Goal: Information Seeking & Learning: Learn about a topic

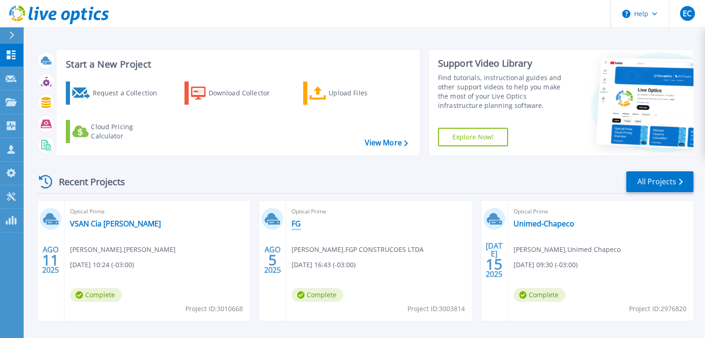
click at [296, 224] on link "FG" at bounding box center [296, 223] width 9 height 9
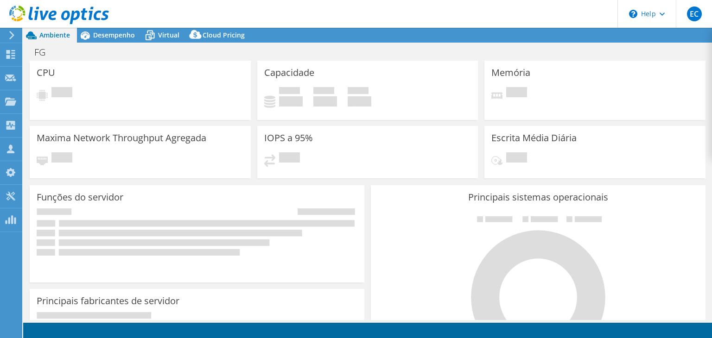
select select "USD"
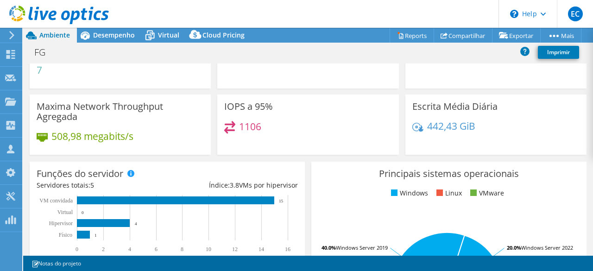
scroll to position [93, 0]
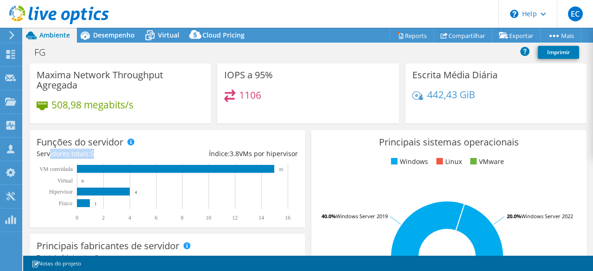
drag, startPoint x: 99, startPoint y: 152, endPoint x: 50, endPoint y: 151, distance: 49.1
click at [50, 151] on div "Servidores totais: 5" at bounding box center [102, 154] width 131 height 10
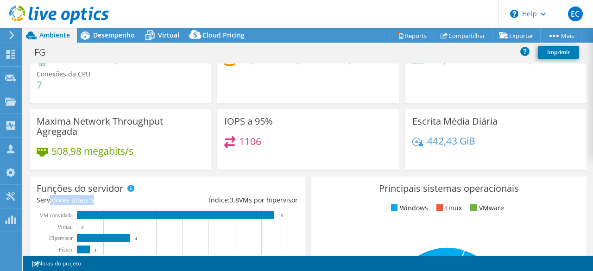
scroll to position [0, 0]
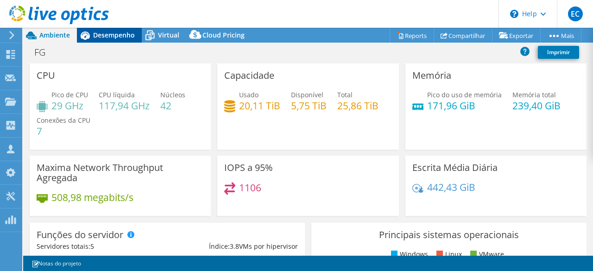
click at [101, 38] on span "Desempenho" at bounding box center [114, 35] width 42 height 9
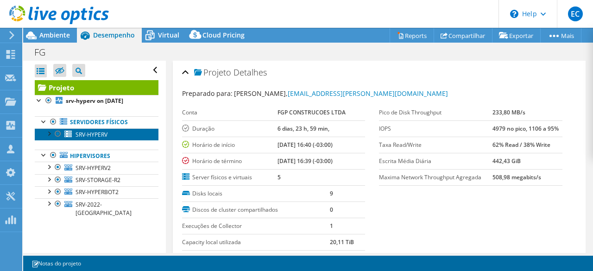
click at [95, 134] on span "SRV-HYPERV" at bounding box center [92, 135] width 32 height 8
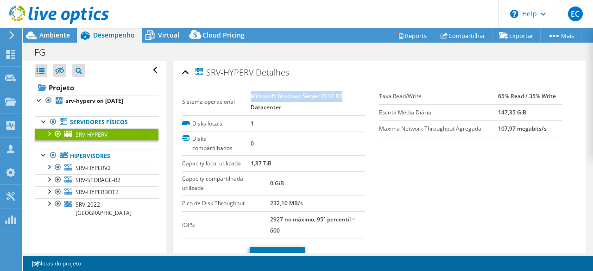
drag, startPoint x: 251, startPoint y: 95, endPoint x: 334, endPoint y: 124, distance: 87.5
click at [347, 96] on td "Microsoft Windows Server 2012 R2 Datacenter" at bounding box center [308, 102] width 114 height 27
click at [104, 166] on span "SRV-HYPERV2" at bounding box center [93, 168] width 35 height 8
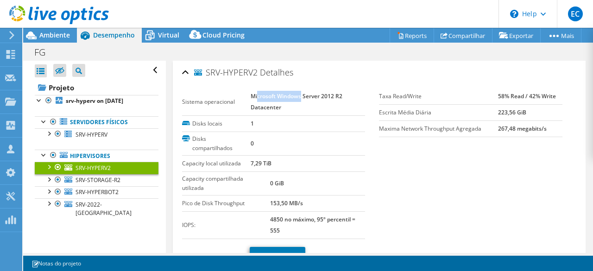
drag, startPoint x: 257, startPoint y: 89, endPoint x: 206, endPoint y: 131, distance: 65.9
click at [301, 89] on td "Microsoft Windows Server 2012 R2 Datacenter" at bounding box center [308, 102] width 114 height 27
click at [86, 179] on span "SRV-STORAGE-R2" at bounding box center [98, 180] width 45 height 8
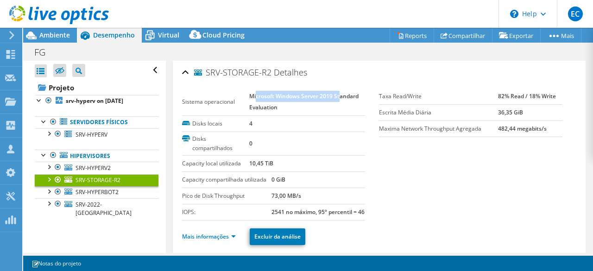
drag, startPoint x: 256, startPoint y: 95, endPoint x: 340, endPoint y: 92, distance: 84.4
click at [340, 92] on b "Microsoft Windows Server 2019 Standard Evaluation" at bounding box center [303, 101] width 109 height 19
click at [91, 186] on link "SRV-HYPERBOT2" at bounding box center [97, 192] width 124 height 12
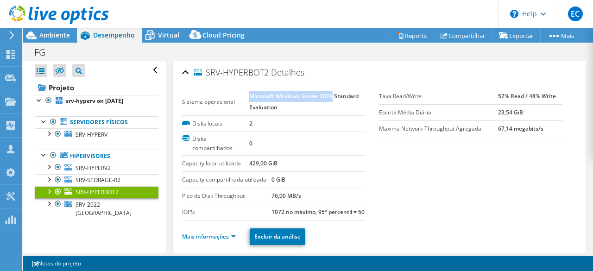
drag, startPoint x: 249, startPoint y: 96, endPoint x: 332, endPoint y: 92, distance: 82.6
click at [332, 92] on b "Microsoft Windows Server 2019 Standard Evaluation" at bounding box center [303, 101] width 109 height 19
click at [128, 180] on link "SRV-STORAGE-R2" at bounding box center [97, 180] width 124 height 12
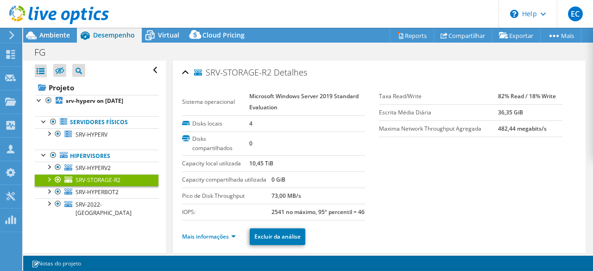
scroll to position [139, 0]
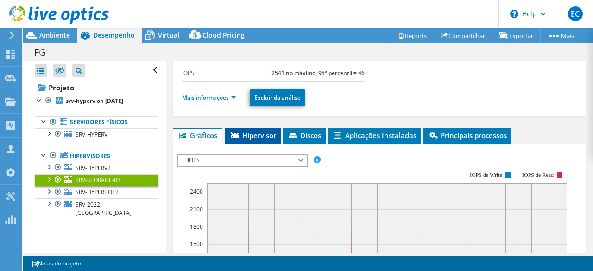
click at [247, 140] on span "Hipervisor" at bounding box center [253, 135] width 46 height 9
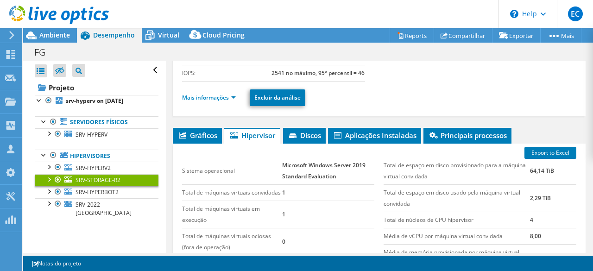
scroll to position [232, 0]
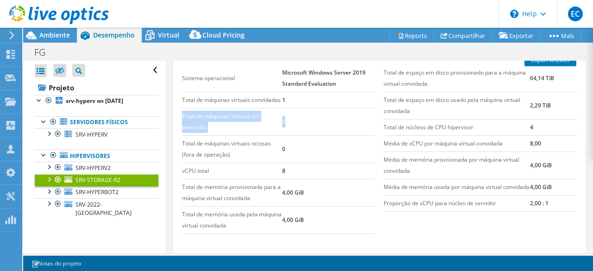
drag, startPoint x: 286, startPoint y: 147, endPoint x: 182, endPoint y: 146, distance: 103.8
click at [182, 135] on tr "Total de máquinas virtuais em execução 1" at bounding box center [278, 121] width 193 height 27
click at [96, 184] on link "SRV-STORAGE-R2" at bounding box center [97, 180] width 124 height 12
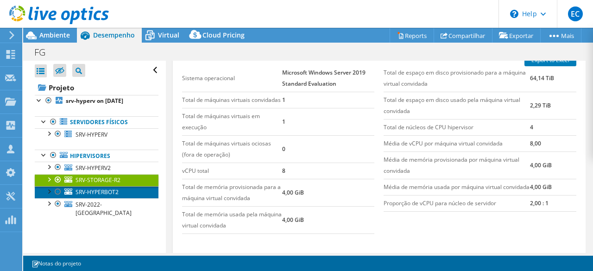
click at [98, 191] on span "SRV-HYPERBOT2" at bounding box center [97, 192] width 43 height 8
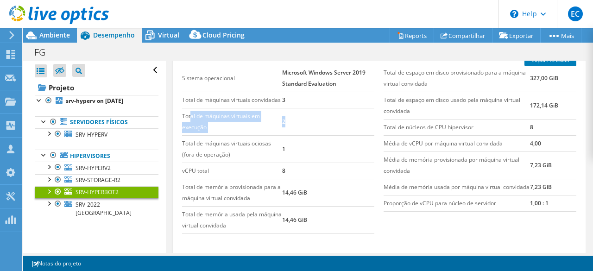
drag, startPoint x: 290, startPoint y: 145, endPoint x: 191, endPoint y: 147, distance: 98.7
click at [191, 135] on tr "Total de máquinas virtuais em execução 2" at bounding box center [278, 121] width 193 height 27
click at [100, 176] on span "SRV-STORAGE-R2" at bounding box center [98, 180] width 45 height 8
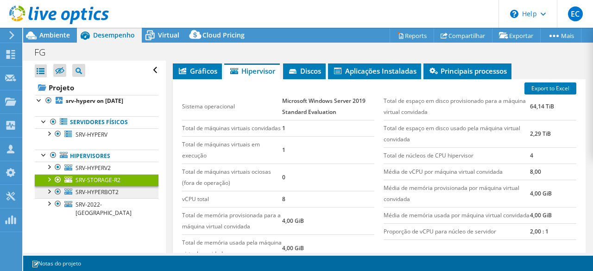
scroll to position [139, 0]
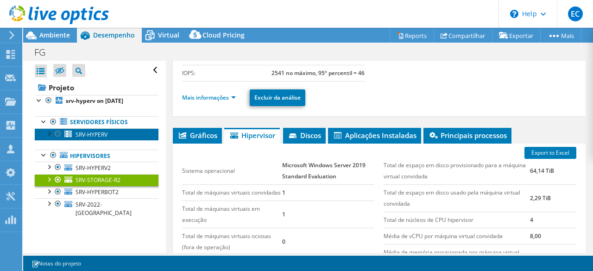
click at [87, 136] on span "SRV-HYPERV" at bounding box center [92, 135] width 32 height 8
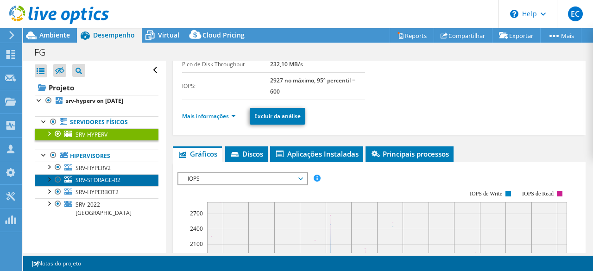
click at [121, 180] on link "SRV-STORAGE-R2" at bounding box center [97, 180] width 124 height 12
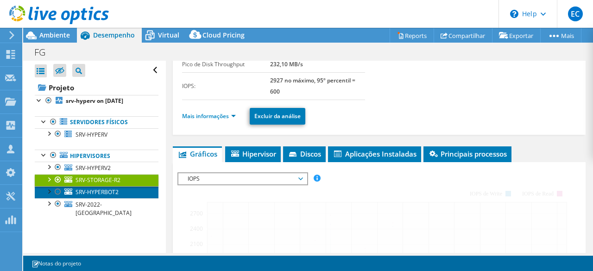
click at [120, 191] on link "SRV-HYPERBOT2" at bounding box center [97, 192] width 124 height 12
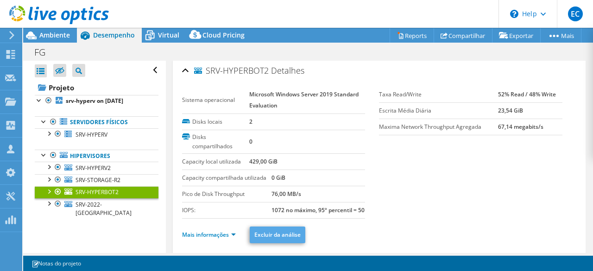
scroll to position [0, 0]
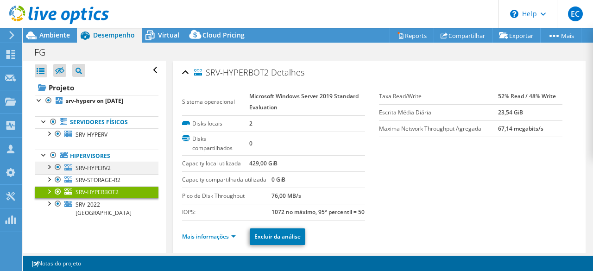
click at [51, 165] on div at bounding box center [48, 166] width 9 height 9
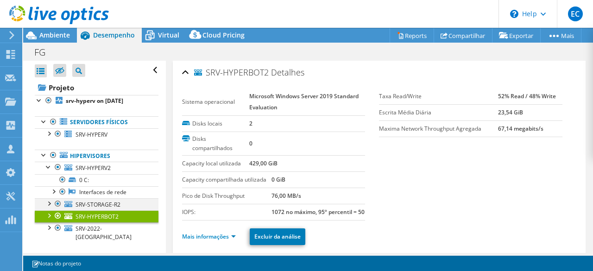
click at [48, 202] on div at bounding box center [48, 202] width 9 height 9
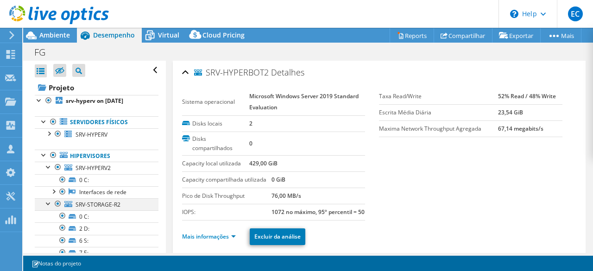
click at [50, 203] on div at bounding box center [48, 202] width 9 height 9
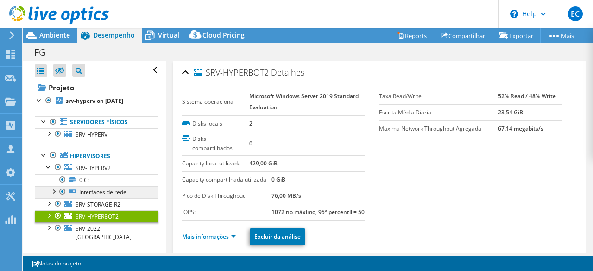
scroll to position [0, 0]
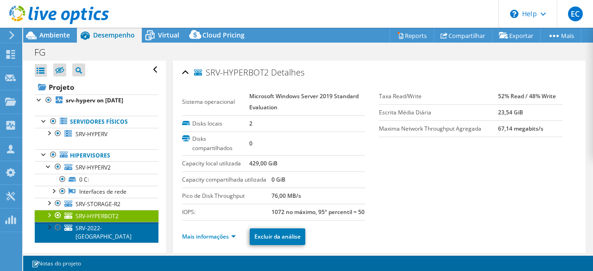
click at [87, 226] on span "SRV-2022-[GEOGRAPHIC_DATA]" at bounding box center [104, 232] width 56 height 16
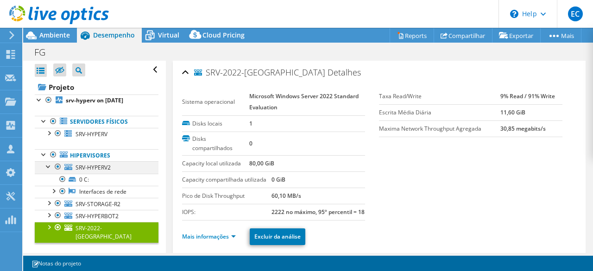
click at [49, 167] on div at bounding box center [48, 165] width 9 height 9
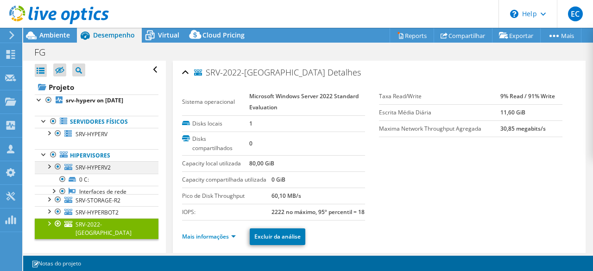
scroll to position [0, 0]
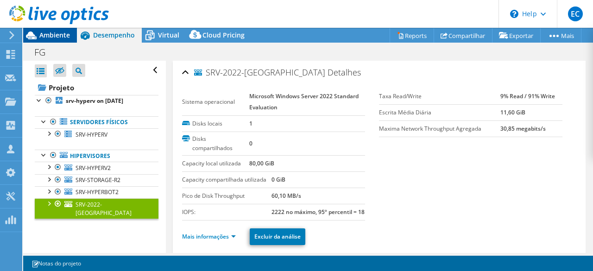
click at [55, 34] on span "Ambiente" at bounding box center [54, 35] width 31 height 9
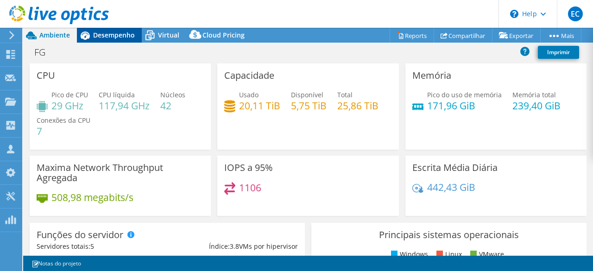
click at [114, 36] on span "Desempenho" at bounding box center [114, 35] width 42 height 9
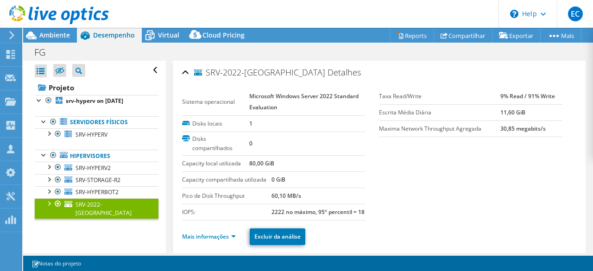
click at [59, 203] on div at bounding box center [57, 203] width 9 height 11
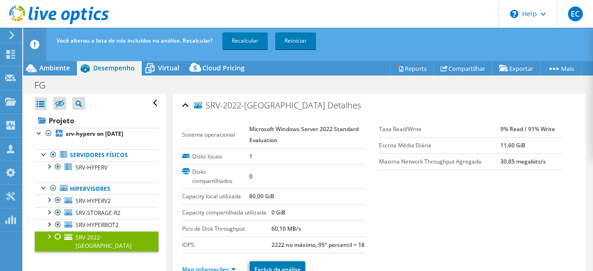
click at [58, 233] on div at bounding box center [57, 236] width 9 height 11
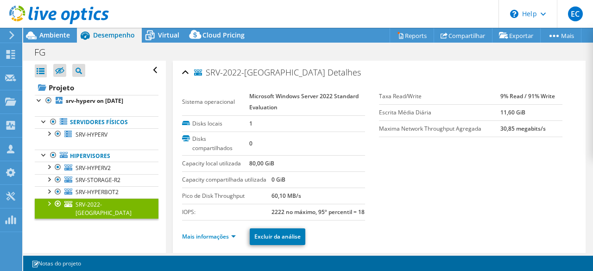
click at [57, 30] on div at bounding box center [54, 15] width 109 height 31
click at [55, 34] on span "Ambiente" at bounding box center [54, 35] width 31 height 9
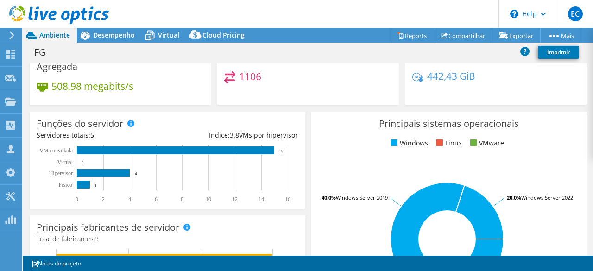
scroll to position [139, 0]
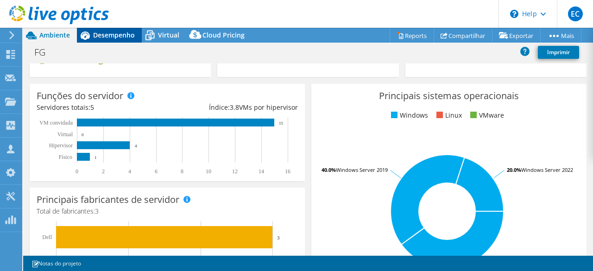
click at [109, 40] on div "Desempenho" at bounding box center [109, 35] width 65 height 15
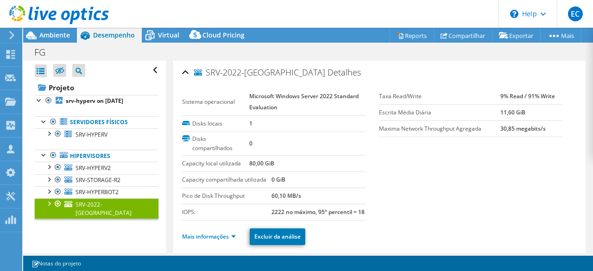
scroll to position [0, 0]
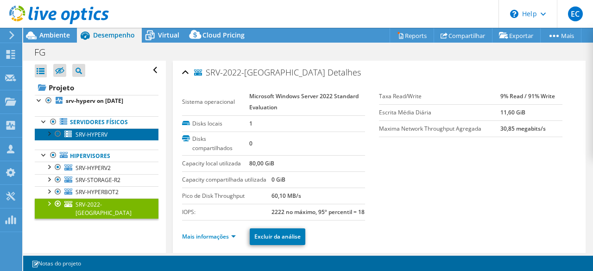
click at [92, 136] on span "SRV-HYPERV" at bounding box center [92, 135] width 32 height 8
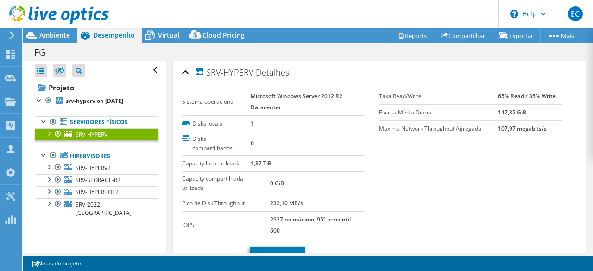
scroll to position [139, 0]
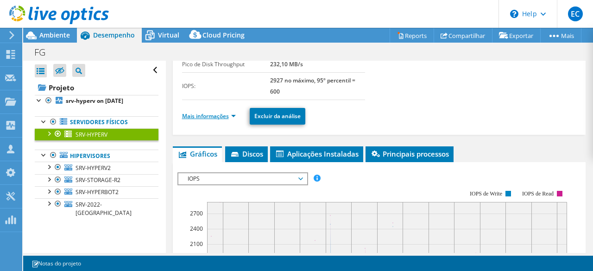
click at [233, 114] on link "Mais informações" at bounding box center [209, 116] width 54 height 8
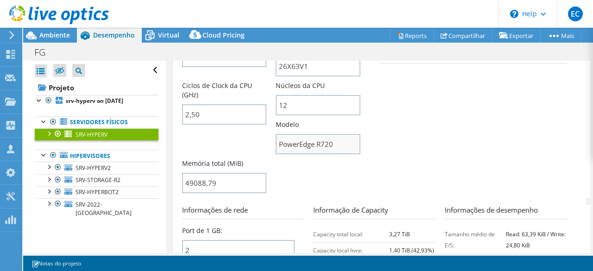
scroll to position [324, 0]
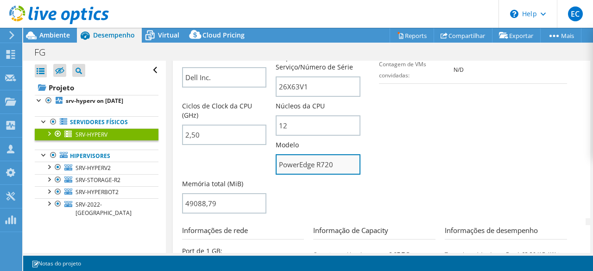
click at [320, 168] on input "PowerEdge R720" at bounding box center [318, 164] width 85 height 20
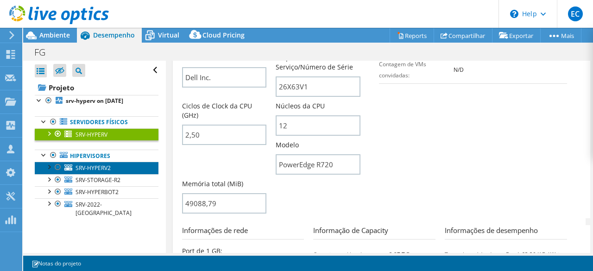
click at [85, 165] on span "SRV-HYPERV2" at bounding box center [93, 168] width 35 height 8
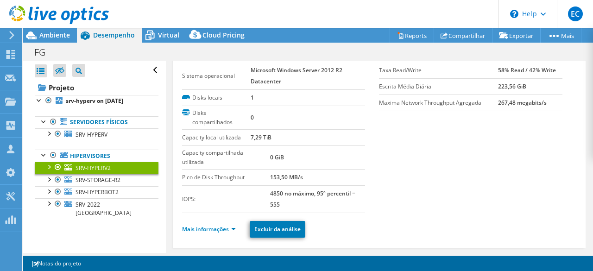
scroll to position [25, 0]
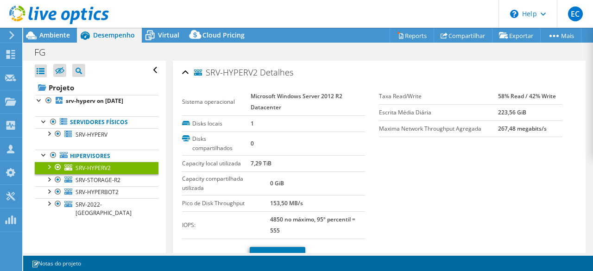
select select "USD"
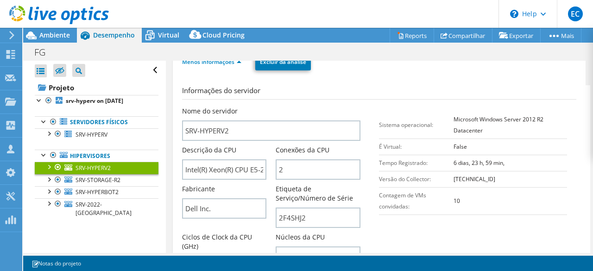
scroll to position [256, 0]
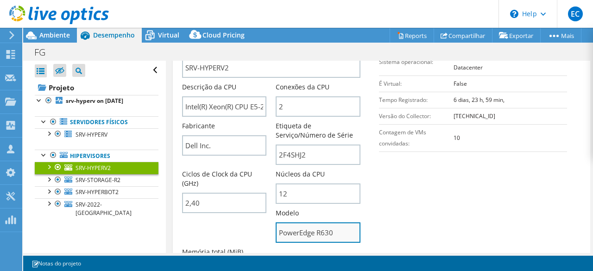
click at [321, 231] on input "PowerEdge R630" at bounding box center [318, 232] width 85 height 20
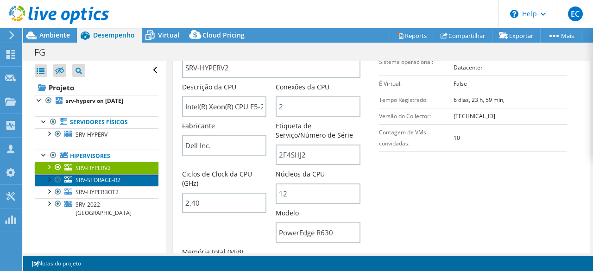
click at [70, 178] on icon at bounding box center [68, 180] width 8 height 6
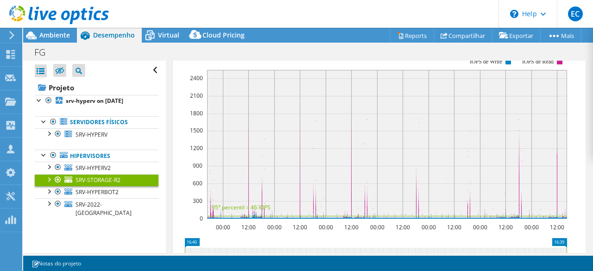
scroll to position [67, 0]
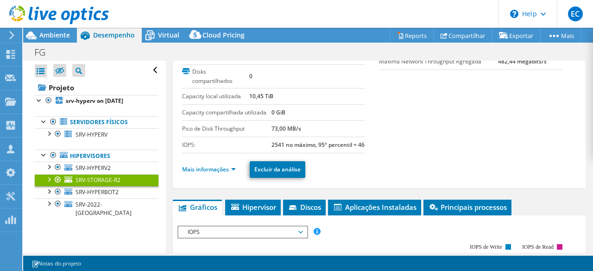
click at [228, 175] on li "Mais informações" at bounding box center [211, 170] width 59 height 10
click at [231, 173] on link "Mais informações" at bounding box center [209, 169] width 54 height 8
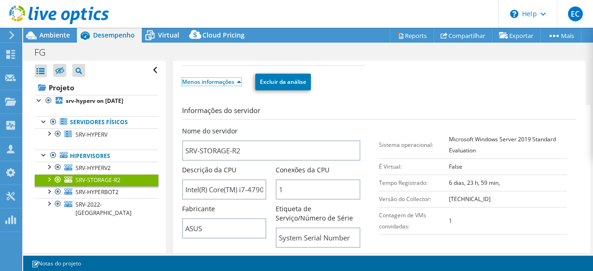
scroll to position [253, 0]
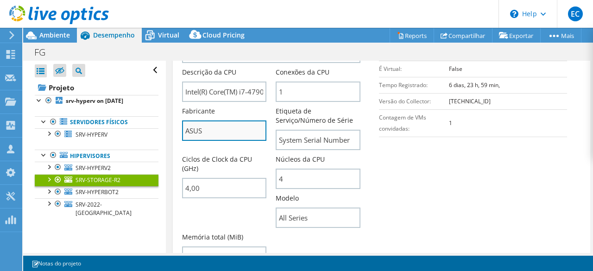
click at [198, 141] on input "ASUS" at bounding box center [224, 131] width 85 height 20
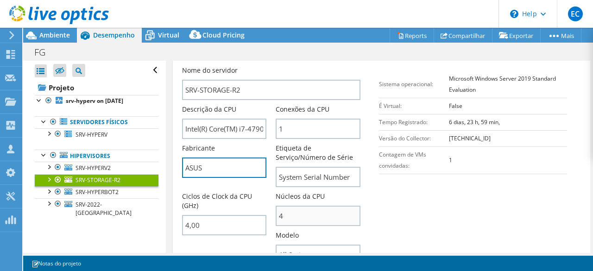
scroll to position [206, 0]
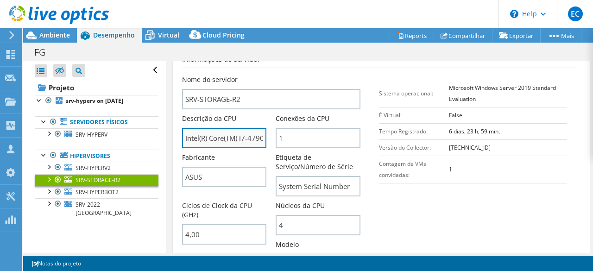
click at [218, 148] on input "Intel(R) Core(TM) i7-4790K CPU @ 4.00GHz" at bounding box center [224, 138] width 85 height 20
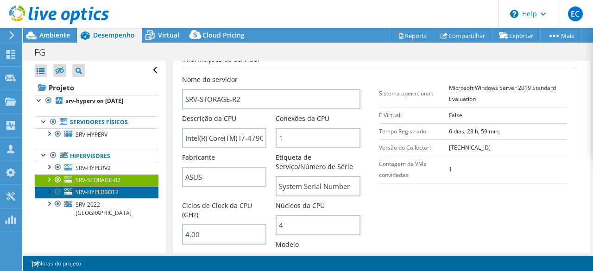
click at [108, 191] on span "SRV-HYPERBOT2" at bounding box center [97, 192] width 43 height 8
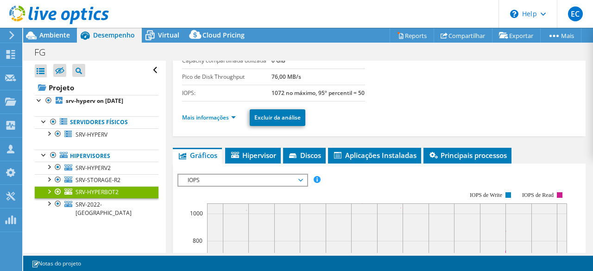
scroll to position [67, 0]
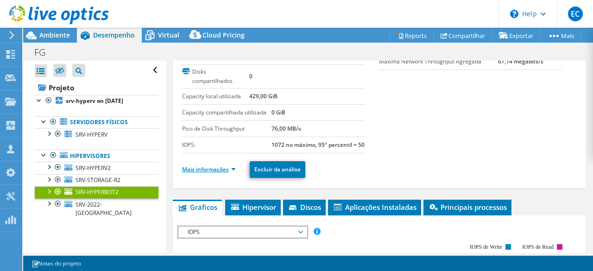
click at [234, 173] on link "Mais informações" at bounding box center [209, 169] width 54 height 8
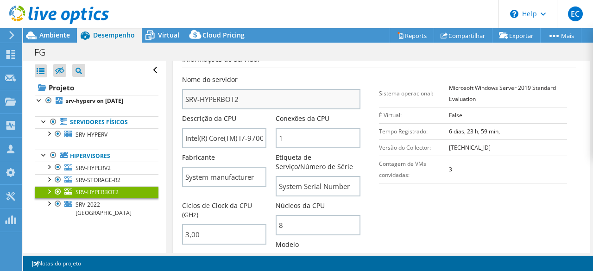
scroll to position [253, 0]
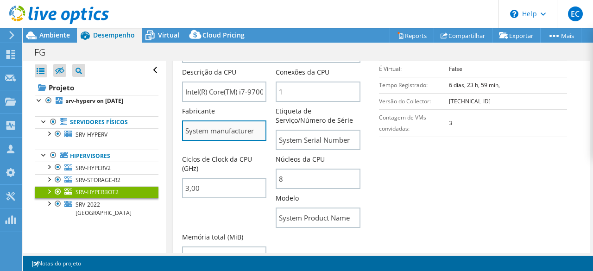
drag, startPoint x: 233, startPoint y: 147, endPoint x: 198, endPoint y: 147, distance: 34.8
click at [198, 141] on input "System manufacturer" at bounding box center [224, 131] width 85 height 20
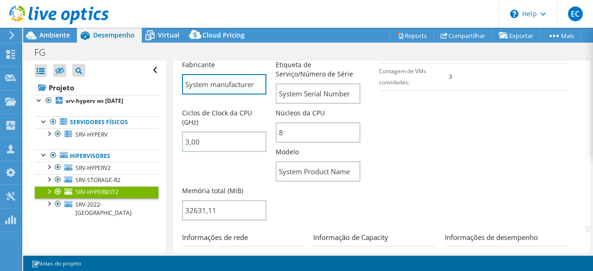
scroll to position [345, 0]
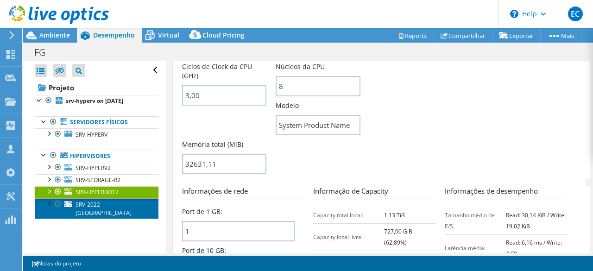
click at [101, 204] on span "SRV-2022-[GEOGRAPHIC_DATA]" at bounding box center [104, 209] width 56 height 16
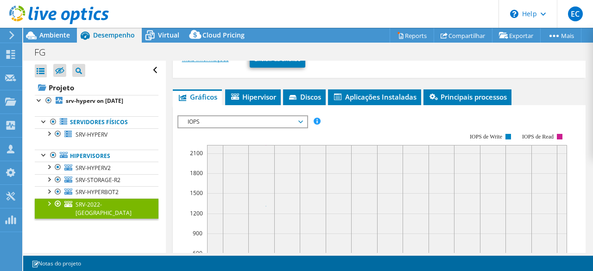
scroll to position [140, 0]
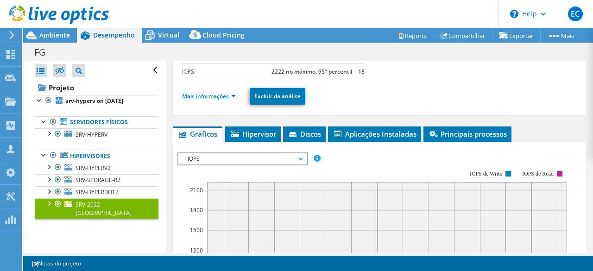
click at [227, 100] on link "Mais informações" at bounding box center [209, 96] width 54 height 8
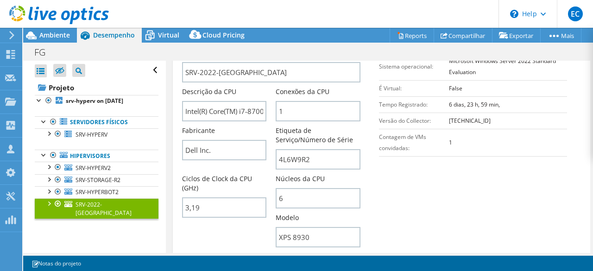
scroll to position [279, 0]
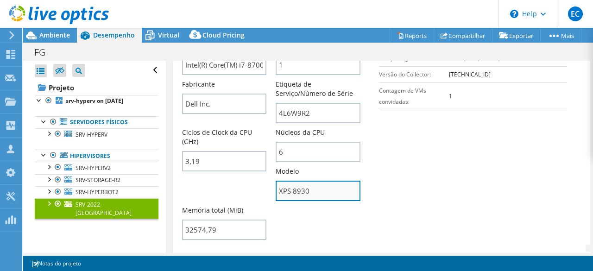
click at [308, 201] on input "XPS 8930" at bounding box center [318, 191] width 85 height 20
click at [176, 49] on div "FG Imprimir" at bounding box center [308, 52] width 570 height 17
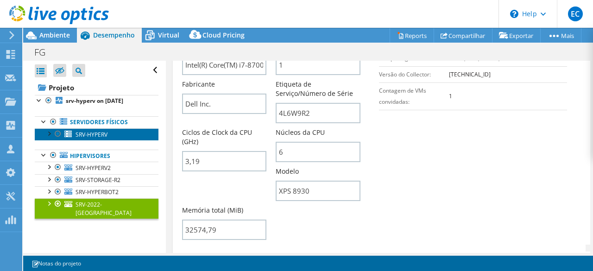
click at [88, 134] on span "SRV-HYPERV" at bounding box center [92, 135] width 32 height 8
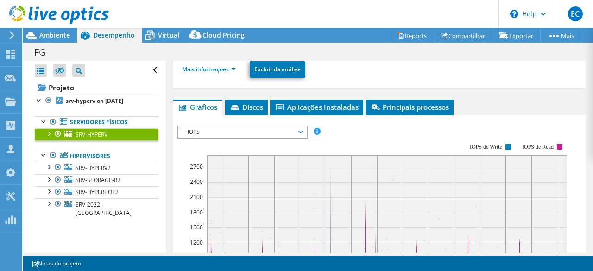
scroll to position [139, 0]
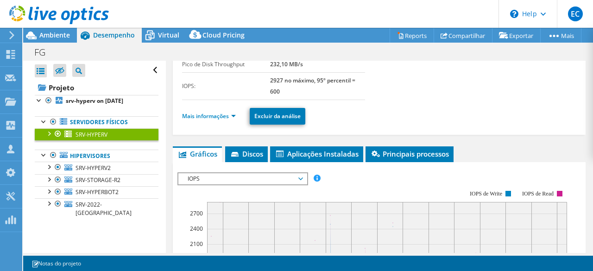
click at [95, 140] on ul "Servidores físicos SRV-HYPERV 0 C:" at bounding box center [97, 167] width 124 height 121
click at [95, 138] on link "SRV-HYPERV" at bounding box center [97, 134] width 124 height 12
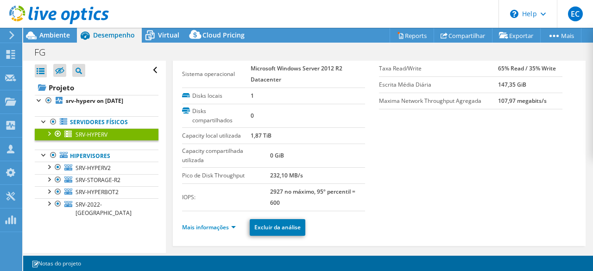
scroll to position [0, 0]
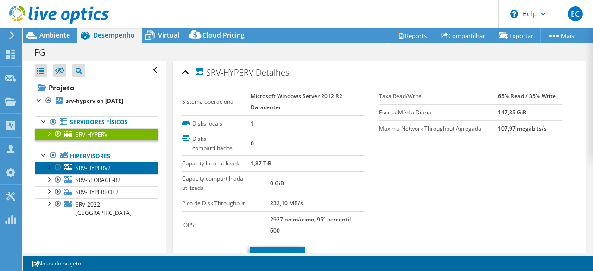
click at [94, 165] on span "SRV-HYPERV2" at bounding box center [93, 168] width 35 height 8
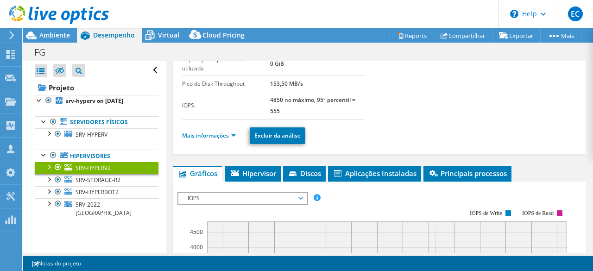
scroll to position [185, 0]
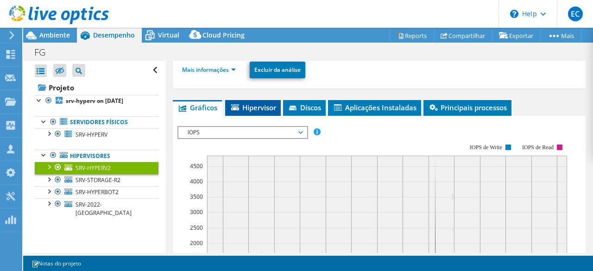
click at [266, 103] on span "Hipervisor" at bounding box center [253, 107] width 46 height 9
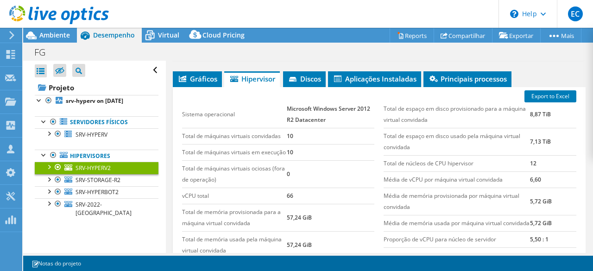
scroll to position [232, 0]
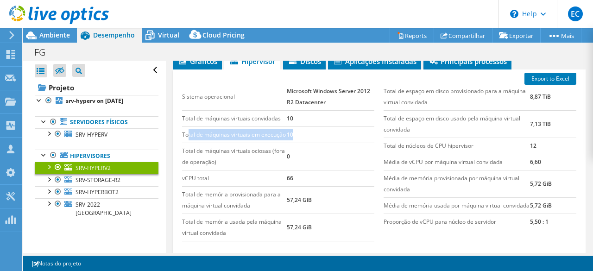
drag, startPoint x: 293, startPoint y: 135, endPoint x: 189, endPoint y: 135, distance: 103.8
click at [189, 135] on tr "Total de máquinas virtuais em execução 10" at bounding box center [278, 135] width 193 height 16
click at [107, 179] on span "SRV-STORAGE-R2" at bounding box center [98, 180] width 45 height 8
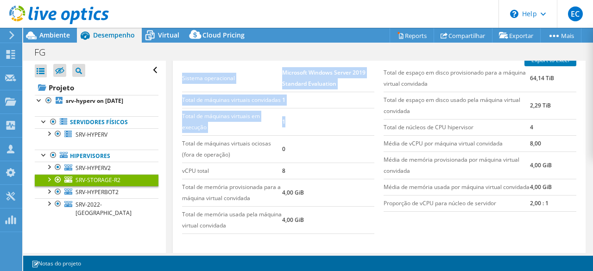
drag, startPoint x: 290, startPoint y: 150, endPoint x: 179, endPoint y: 145, distance: 110.9
click at [179, 145] on div "Sistema operacional Microsoft Windows Server 2019 Standard Evaluation Total de …" at bounding box center [279, 150] width 202 height 188
click at [114, 188] on span "SRV-HYPERBOT2" at bounding box center [97, 192] width 43 height 8
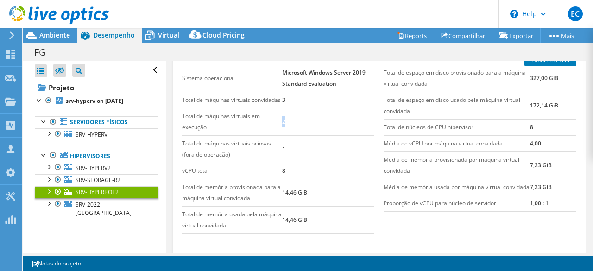
drag, startPoint x: 254, startPoint y: 151, endPoint x: 233, endPoint y: 151, distance: 21.3
click at [233, 135] on tr "Total de máquinas virtuais em execução 2" at bounding box center [278, 121] width 193 height 27
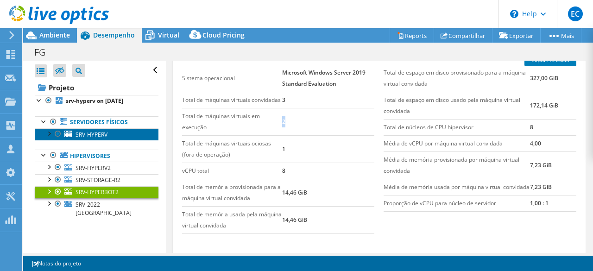
click at [101, 128] on link "SRV-HYPERV" at bounding box center [97, 134] width 124 height 12
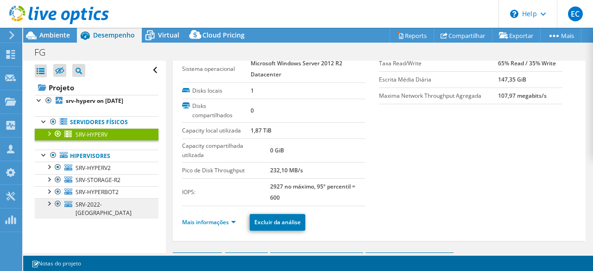
scroll to position [46, 0]
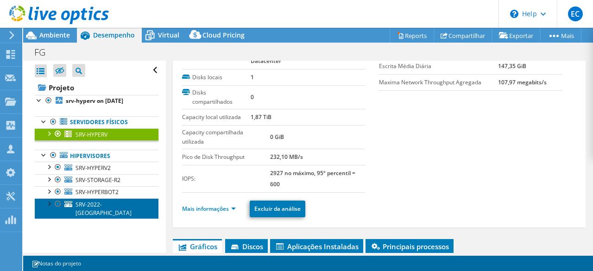
click at [93, 203] on span "SRV-2022-[GEOGRAPHIC_DATA]" at bounding box center [104, 209] width 56 height 16
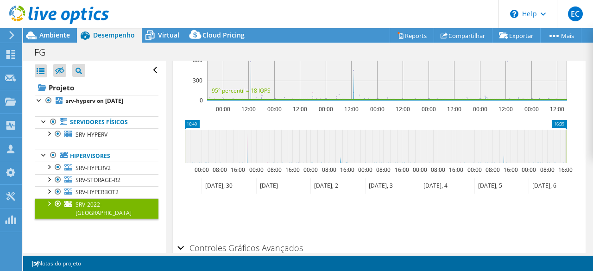
scroll to position [139, 0]
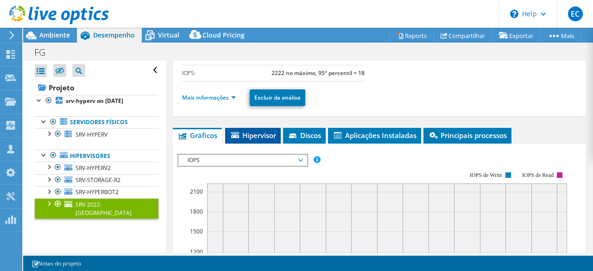
click at [269, 140] on span "Hipervisor" at bounding box center [253, 135] width 46 height 9
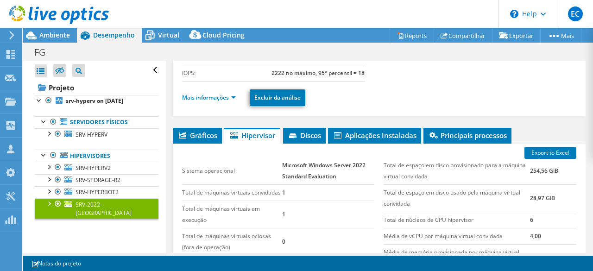
scroll to position [232, 0]
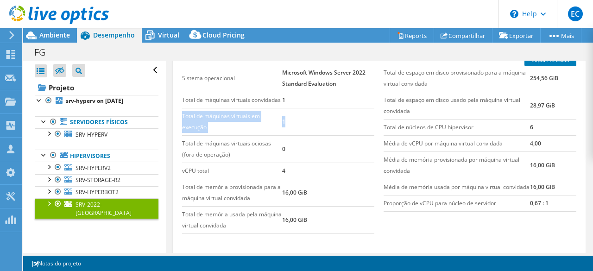
drag, startPoint x: 269, startPoint y: 147, endPoint x: 182, endPoint y: 146, distance: 87.1
click at [182, 135] on tr "Total de máquinas virtuais em execução 1" at bounding box center [278, 121] width 193 height 27
